Goal: Book appointment/travel/reservation

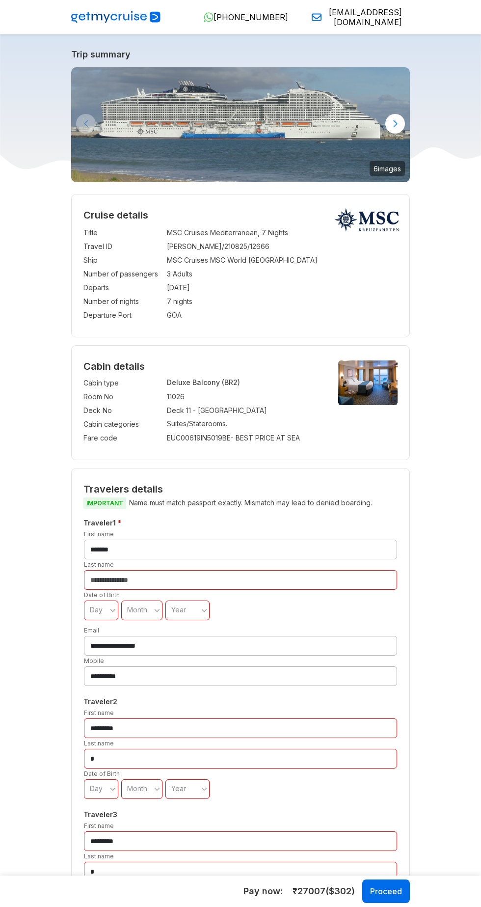
select select "**"
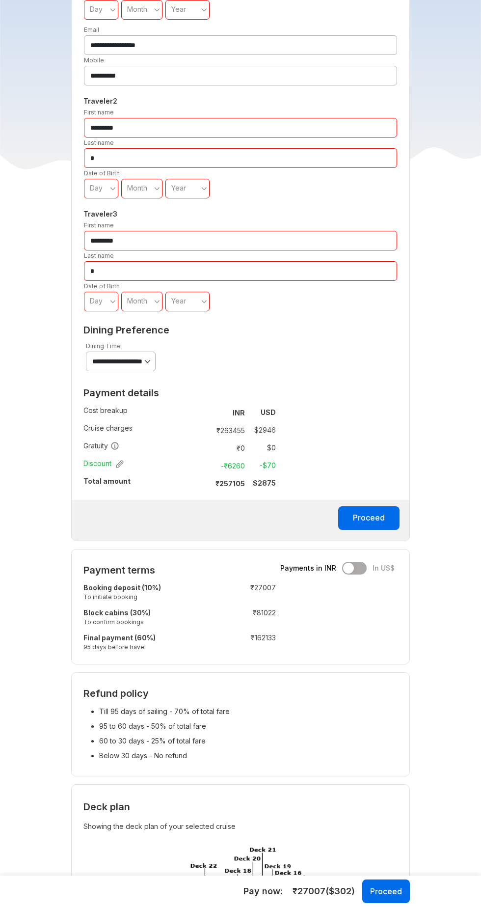
scroll to position [600, 0]
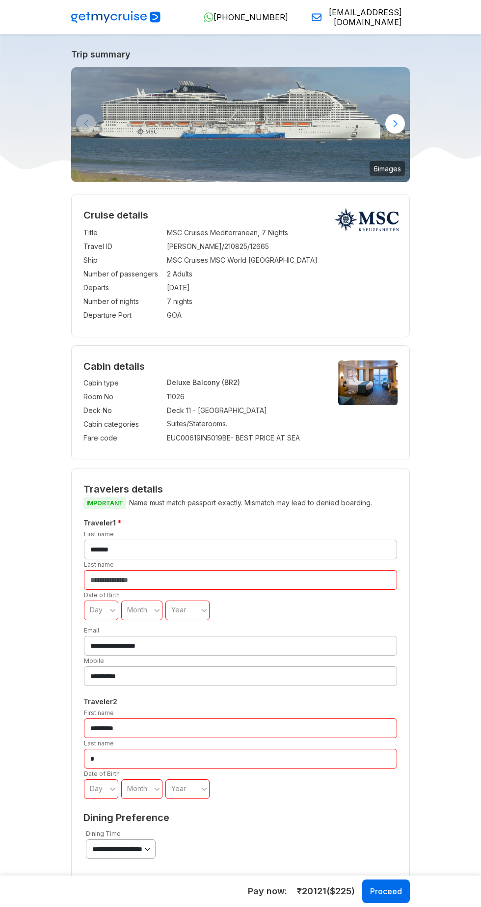
select select "**"
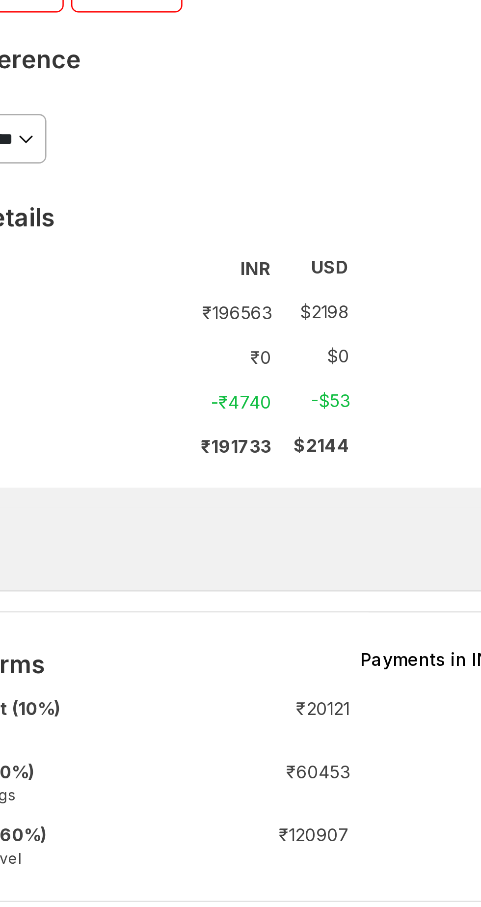
scroll to position [491, 0]
